Goal: Task Accomplishment & Management: Manage account settings

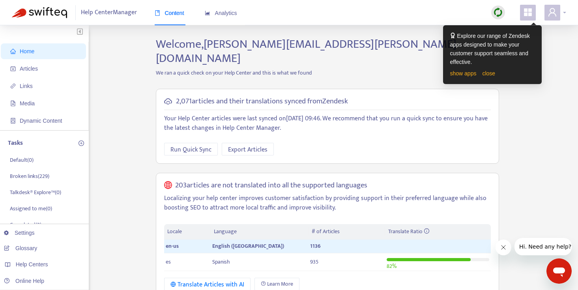
click at [558, 17] on span at bounding box center [553, 13] width 16 height 16
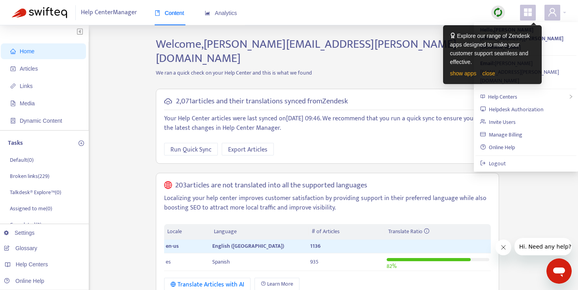
click at [532, 19] on span at bounding box center [528, 13] width 16 height 16
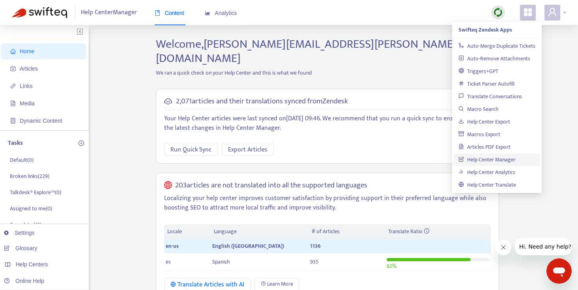
click at [552, 18] on span at bounding box center [553, 13] width 16 height 16
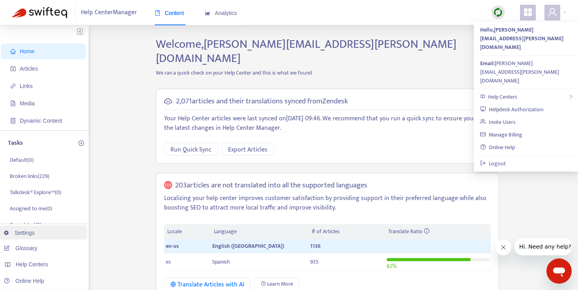
click at [29, 232] on link "Settings" at bounding box center [19, 233] width 31 height 6
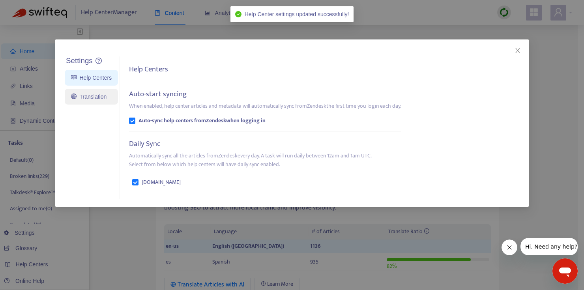
click at [94, 94] on link "Translation" at bounding box center [89, 97] width 36 height 6
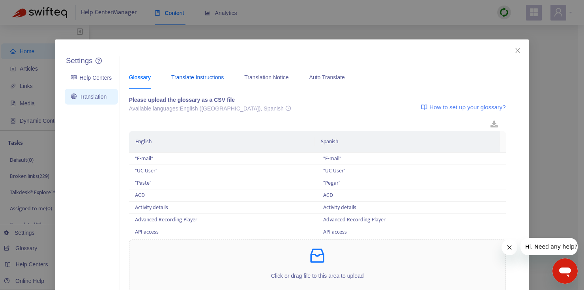
click at [202, 75] on div "Translate Instructions" at bounding box center [197, 77] width 52 height 9
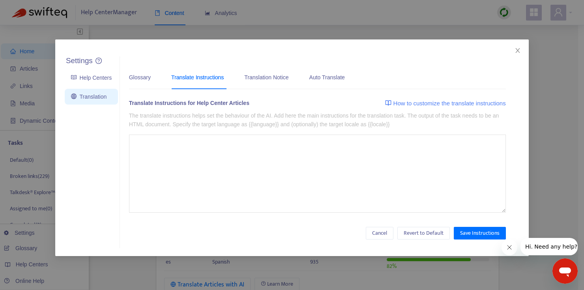
type textarea "**********"
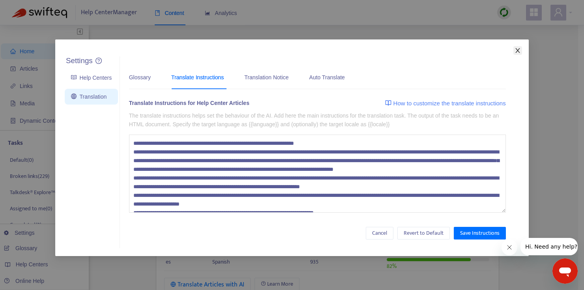
click at [517, 53] on icon "close" at bounding box center [518, 50] width 6 height 6
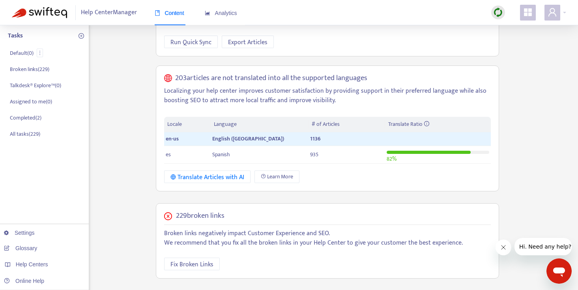
scroll to position [108, 0]
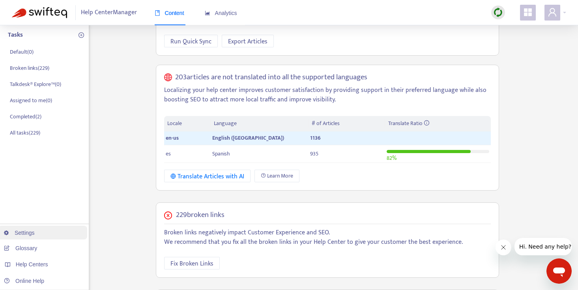
click at [31, 230] on link "Settings" at bounding box center [19, 233] width 31 height 6
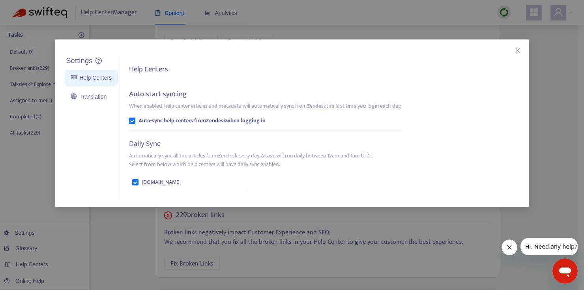
click at [139, 238] on div "Settings Help Centers Translation Settings Help Centers Auto-start syncing When…" at bounding box center [292, 145] width 584 height 290
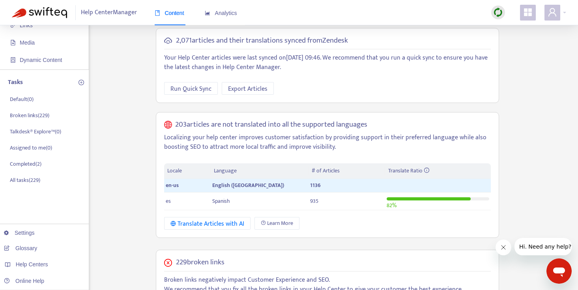
scroll to position [58, 0]
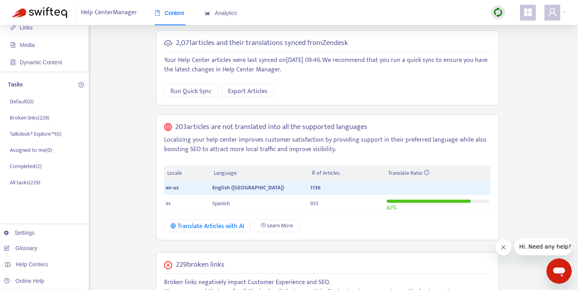
click at [59, 182] on li "All tasks ( 229 )" at bounding box center [47, 182] width 79 height 16
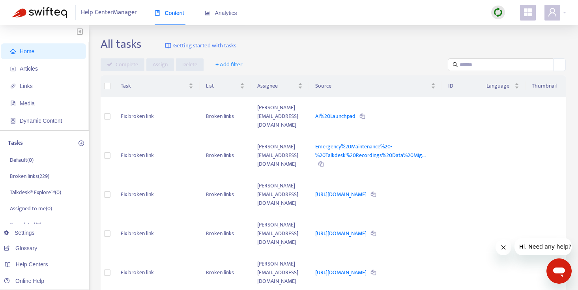
click at [567, 11] on div "Help Center Manager Content Analytics" at bounding box center [289, 12] width 578 height 25
click at [560, 11] on span at bounding box center [553, 13] width 16 height 16
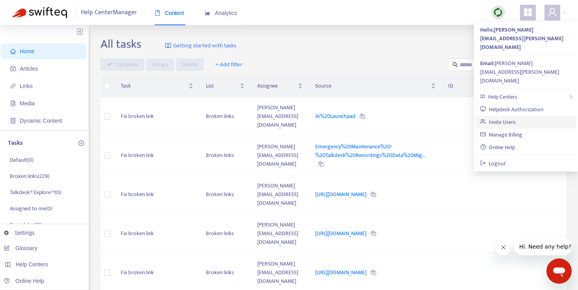
click at [516, 118] on link "Invite Users" at bounding box center [498, 122] width 36 height 9
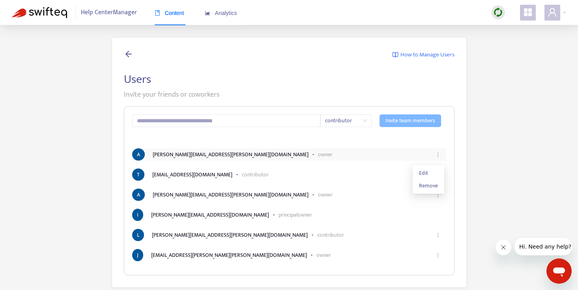
click at [438, 152] on icon "ellipsis" at bounding box center [438, 155] width 6 height 6
click at [429, 184] on span "Remove" at bounding box center [428, 186] width 19 height 9
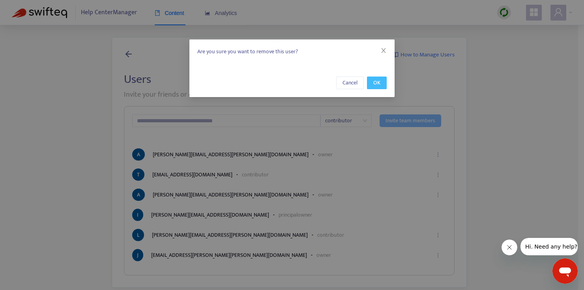
click at [378, 82] on span "OK" at bounding box center [376, 83] width 7 height 9
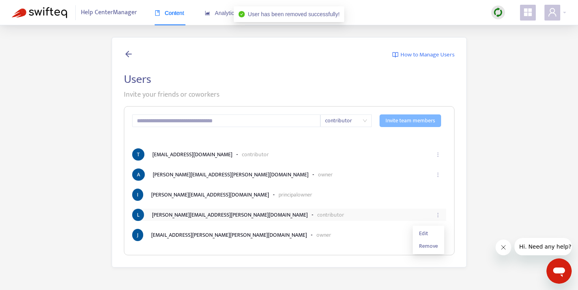
click at [439, 215] on icon "ellipsis" at bounding box center [438, 215] width 6 height 6
click at [432, 245] on span "Remove" at bounding box center [428, 246] width 19 height 9
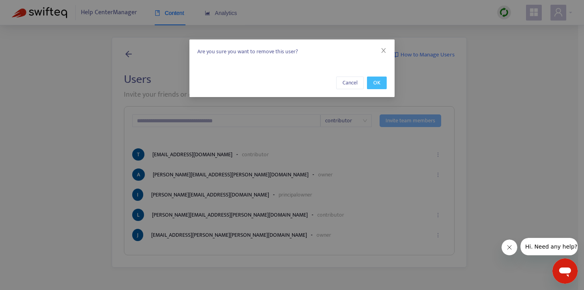
click at [376, 82] on span "OK" at bounding box center [376, 83] width 7 height 9
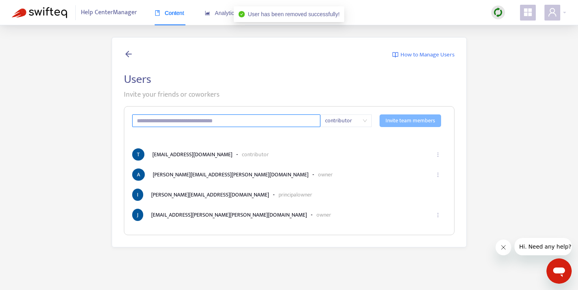
click at [193, 124] on input "text" at bounding box center [226, 120] width 189 height 13
type input "*"
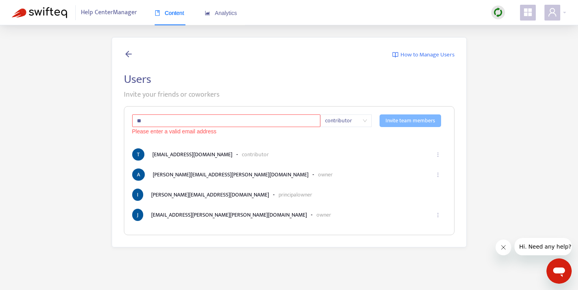
type input "**********"
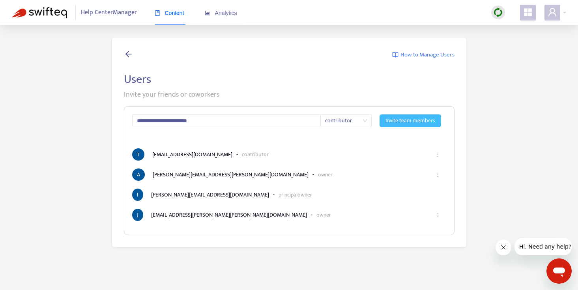
click at [395, 123] on span "Invite team members" at bounding box center [411, 120] width 50 height 9
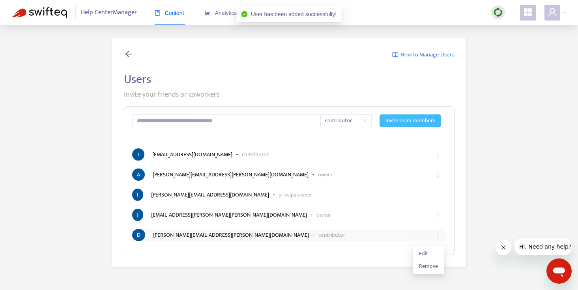
click at [438, 234] on icon "ellipsis" at bounding box center [438, 235] width 6 height 6
click at [427, 253] on span "Edit" at bounding box center [428, 253] width 19 height 9
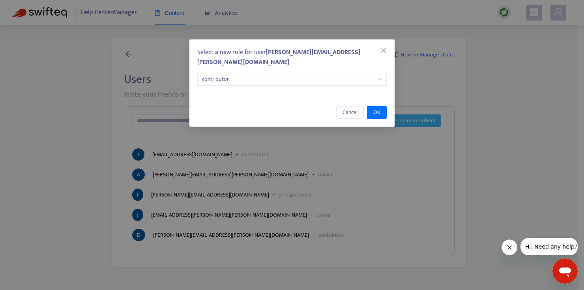
click at [294, 73] on span "contributor" at bounding box center [292, 79] width 180 height 12
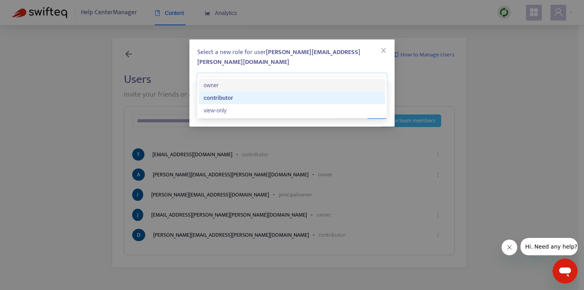
click at [252, 85] on div "owner" at bounding box center [292, 85] width 177 height 9
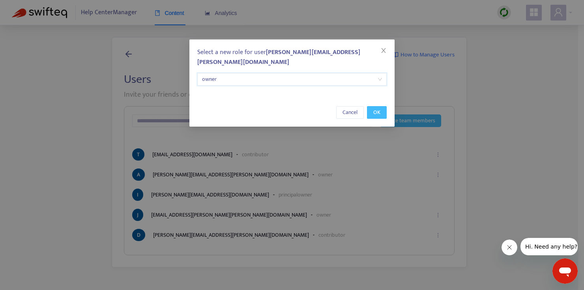
click at [376, 108] on span "OK" at bounding box center [376, 112] width 7 height 9
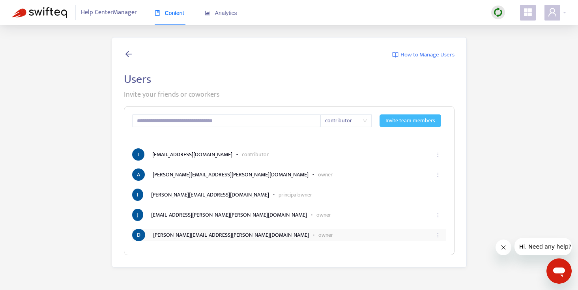
click at [439, 236] on icon "ellipsis" at bounding box center [438, 235] width 6 height 6
click at [427, 252] on span "Edit" at bounding box center [428, 253] width 19 height 9
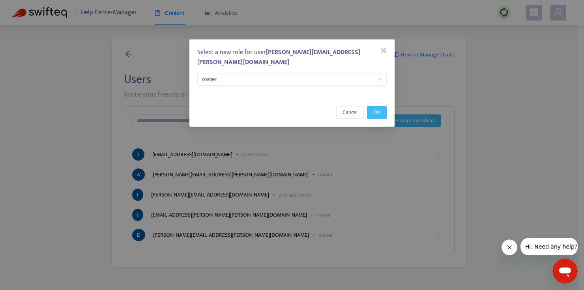
click at [371, 106] on button "OK" at bounding box center [377, 112] width 20 height 13
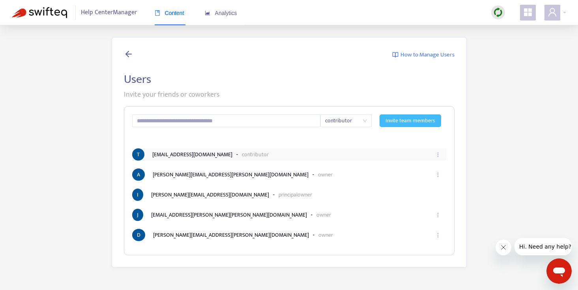
click at [438, 155] on icon "ellipsis" at bounding box center [438, 155] width 6 height 6
click at [429, 172] on span "Edit" at bounding box center [428, 173] width 19 height 9
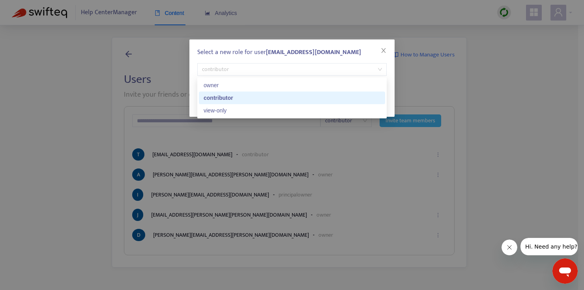
click at [271, 72] on span "contributor" at bounding box center [292, 70] width 180 height 12
click at [257, 86] on div "owner" at bounding box center [292, 85] width 177 height 9
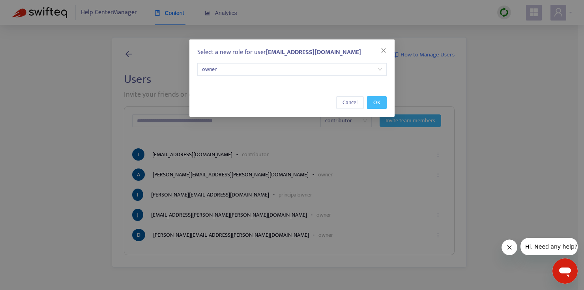
click at [374, 103] on span "OK" at bounding box center [376, 102] width 7 height 9
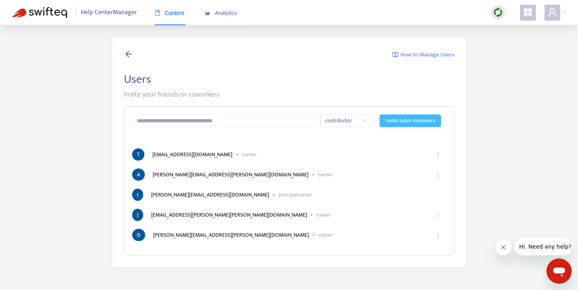
click at [513, 144] on div "How to Manage Users Users Invite your friends or coworkers contributor Invite t…" at bounding box center [289, 152] width 554 height 230
click at [410, 56] on span "How to Manage Users" at bounding box center [428, 55] width 54 height 9
click at [191, 120] on input "text" at bounding box center [226, 120] width 189 height 13
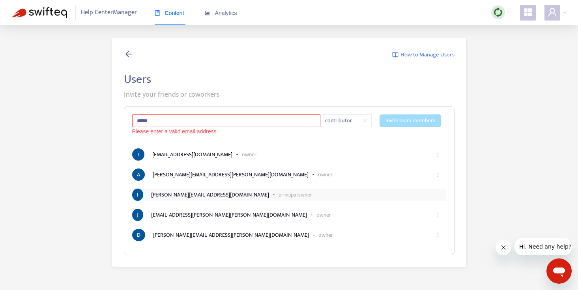
paste input "**********"
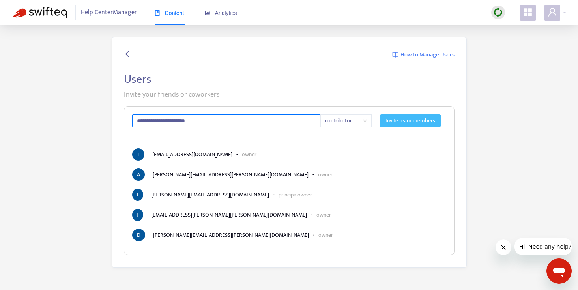
type input "**********"
click at [406, 120] on span "Invite team members" at bounding box center [411, 120] width 50 height 9
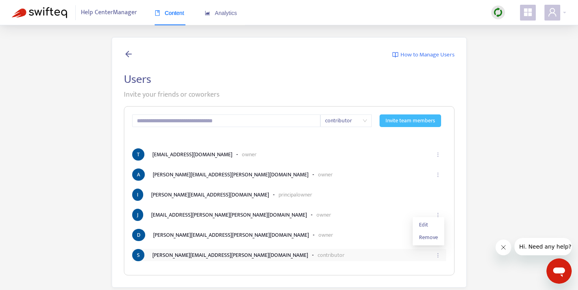
click at [438, 255] on icon "ellipsis" at bounding box center [438, 256] width 6 height 6
click at [432, 222] on span "Edit" at bounding box center [428, 225] width 19 height 9
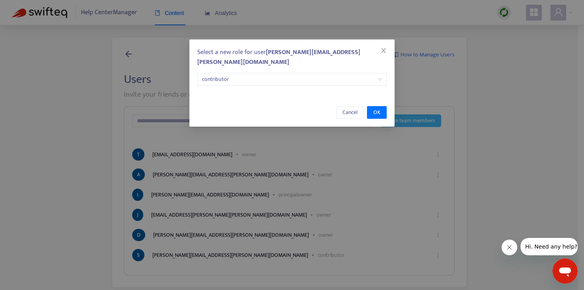
click at [348, 74] on span "contributor" at bounding box center [292, 79] width 180 height 12
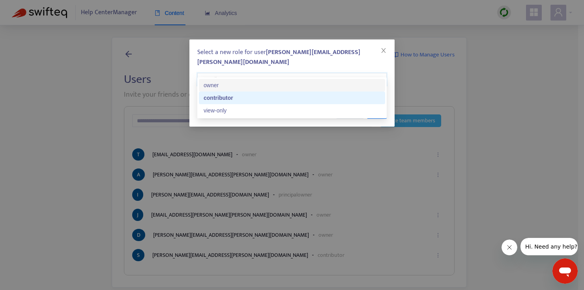
click at [293, 85] on div "owner" at bounding box center [292, 85] width 177 height 9
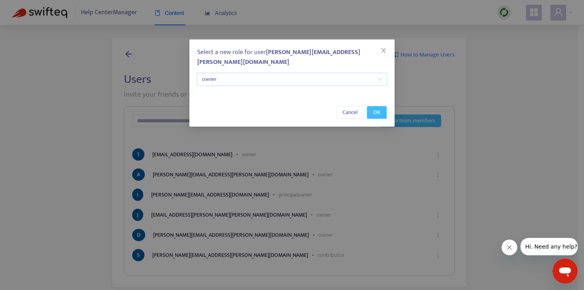
click at [381, 106] on button "OK" at bounding box center [377, 112] width 20 height 13
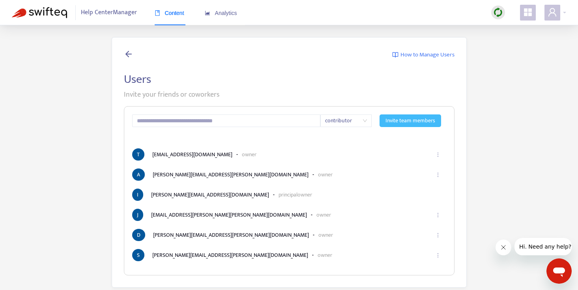
click at [125, 53] on icon at bounding box center [128, 54] width 9 height 10
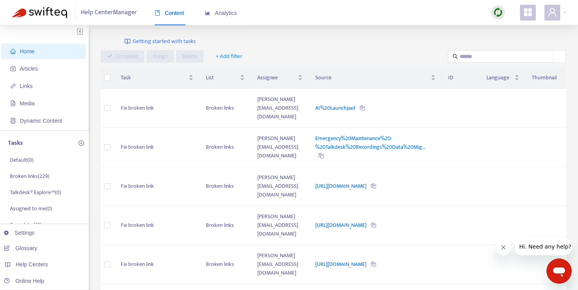
click at [566, 10] on div "Help Center Manager Content Analytics" at bounding box center [289, 12] width 578 height 25
click at [559, 11] on span at bounding box center [553, 13] width 16 height 16
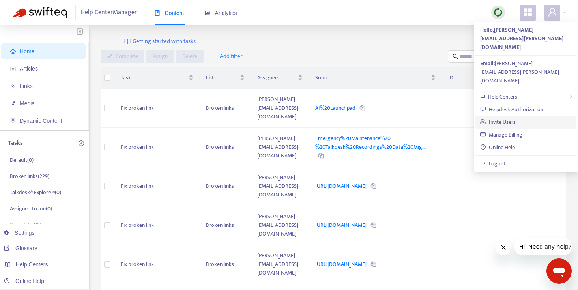
click at [508, 118] on link "Invite Users" at bounding box center [498, 122] width 36 height 9
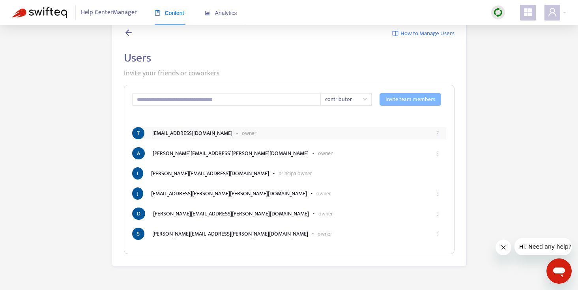
scroll to position [25, 0]
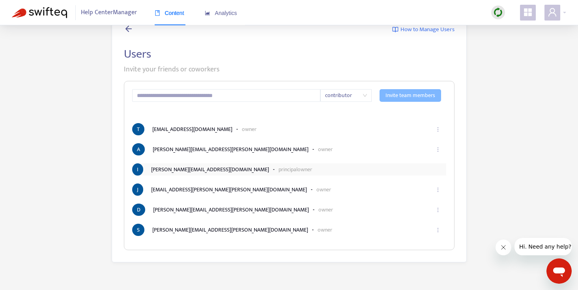
click at [279, 169] on p "principal owner" at bounding box center [296, 169] width 34 height 8
click at [109, 11] on span "Help Center Manager" at bounding box center [109, 12] width 56 height 15
click at [58, 12] on img at bounding box center [39, 12] width 55 height 11
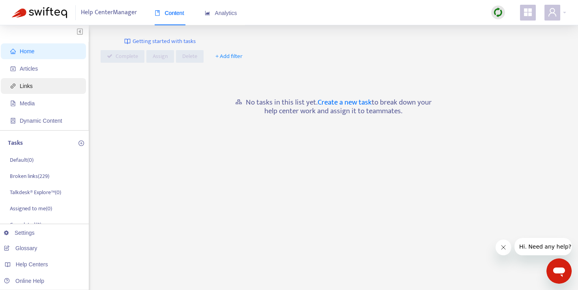
click at [32, 83] on span "Links" at bounding box center [26, 86] width 13 height 6
